Goal: Task Accomplishment & Management: Manage account settings

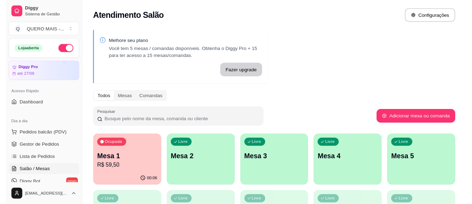
scroll to position [70, 0]
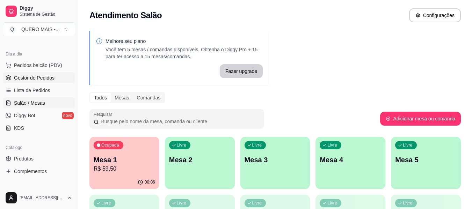
click at [36, 78] on span "Gestor de Pedidos" at bounding box center [34, 77] width 41 height 7
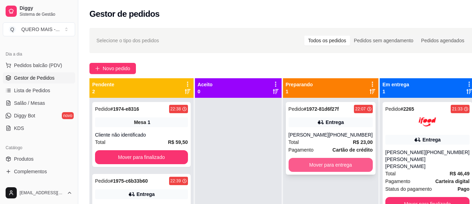
click at [290, 167] on button "Mover para entrega" at bounding box center [330, 165] width 84 height 14
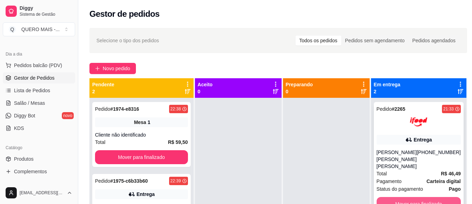
click at [406, 201] on button "Mover para finalizado" at bounding box center [418, 204] width 84 height 14
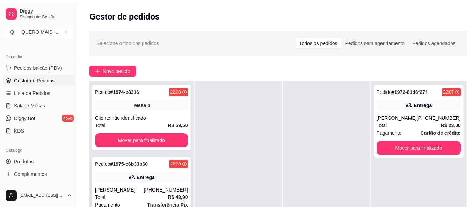
scroll to position [105, 0]
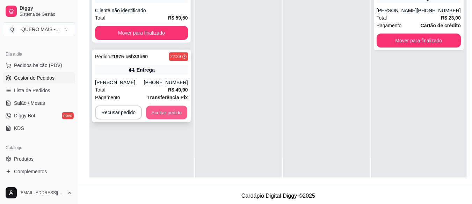
click at [160, 113] on button "Aceitar pedido" at bounding box center [166, 113] width 41 height 14
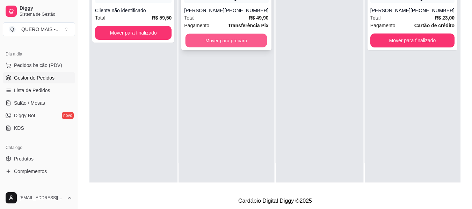
click at [243, 38] on button "Mover para preparo" at bounding box center [226, 41] width 82 height 14
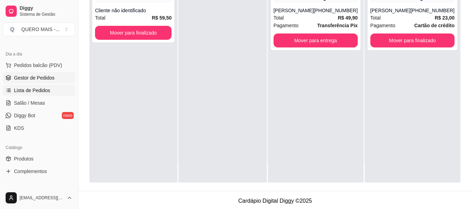
click at [47, 87] on link "Lista de Pedidos" at bounding box center [39, 90] width 72 height 11
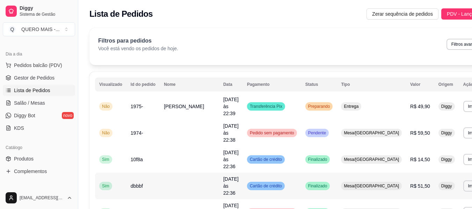
click at [223, 176] on span "[DATE] às 22:36" at bounding box center [230, 186] width 15 height 20
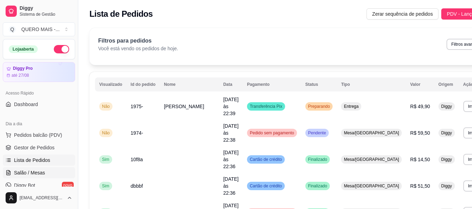
click at [39, 170] on span "Salão / Mesas" at bounding box center [29, 172] width 31 height 7
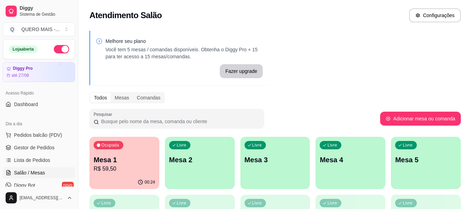
click at [345, 68] on div "Melhore seu plano Você tem 5 mesas / comandas disponíveis. Obtenha o Diggy Pro …" at bounding box center [275, 170] width 394 height 287
click at [124, 163] on p "Mesa 1" at bounding box center [124, 160] width 61 height 10
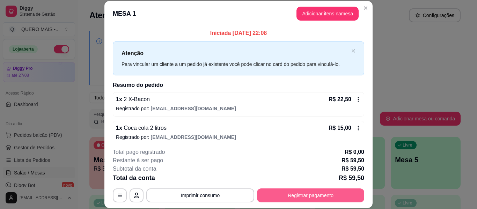
click at [303, 194] on button "Registrar pagamento" at bounding box center [310, 196] width 107 height 14
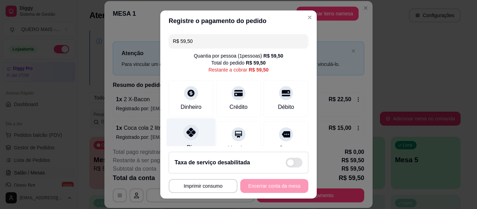
click at [186, 135] on icon at bounding box center [190, 132] width 9 height 9
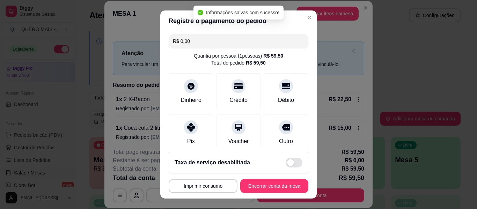
type input "R$ 0,00"
click at [255, 187] on button "Encerrar conta da mesa" at bounding box center [274, 186] width 66 height 14
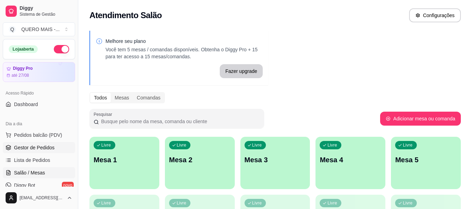
click at [13, 149] on link "Gestor de Pedidos" at bounding box center [39, 147] width 72 height 11
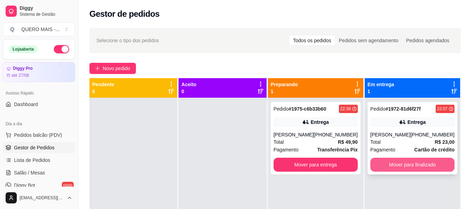
click at [387, 166] on button "Mover para finalizado" at bounding box center [412, 165] width 84 height 14
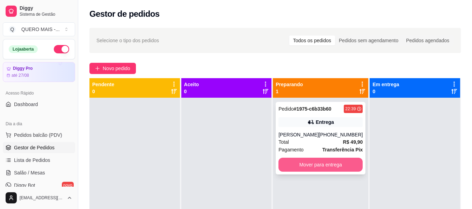
click at [323, 162] on button "Mover para entrega" at bounding box center [320, 165] width 84 height 14
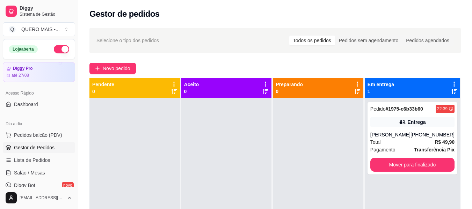
click at [61, 48] on button "button" at bounding box center [61, 49] width 15 height 8
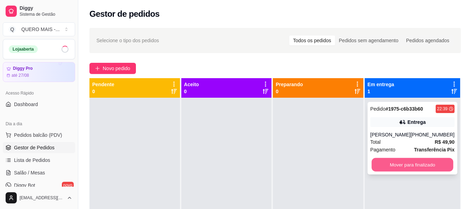
click at [380, 165] on button "Mover para finalizado" at bounding box center [412, 165] width 82 height 14
